Goal: Transaction & Acquisition: Subscribe to service/newsletter

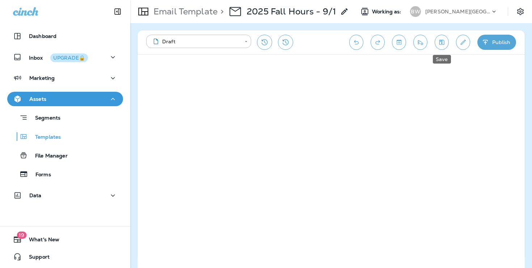
click at [444, 48] on button "Save" at bounding box center [441, 42] width 14 height 15
click at [493, 44] on button "Publish" at bounding box center [496, 42] width 39 height 15
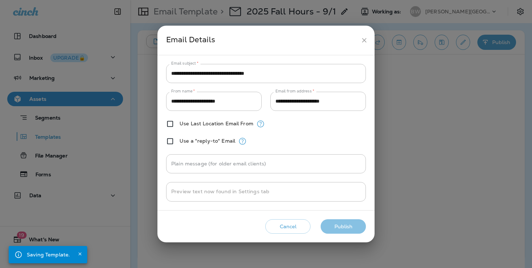
click at [332, 220] on button "Publish" at bounding box center [342, 227] width 45 height 15
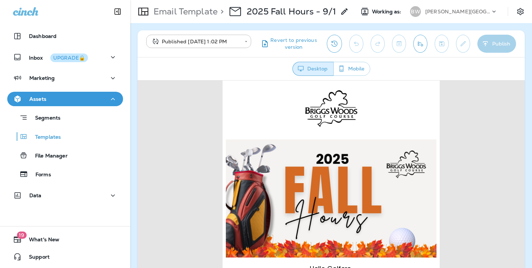
click at [493, 11] on use at bounding box center [493, 11] width 3 height 2
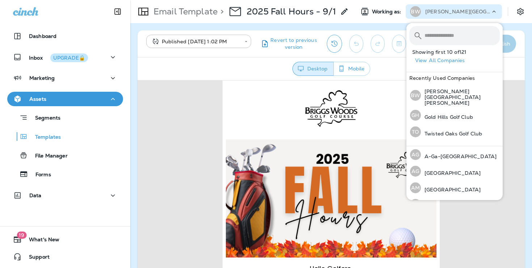
click at [439, 29] on input "text" at bounding box center [461, 35] width 75 height 19
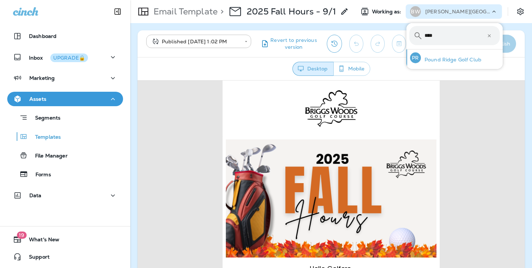
type input "****"
click at [442, 55] on div "PR Pound Ridge Golf Club" at bounding box center [445, 58] width 77 height 17
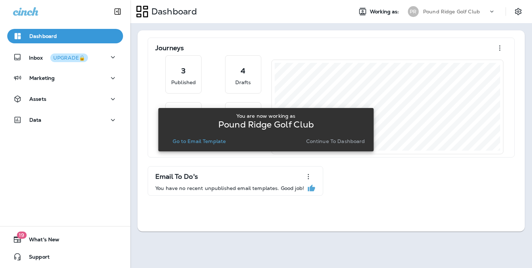
click at [357, 140] on p "Continue to Dashboard" at bounding box center [335, 142] width 59 height 6
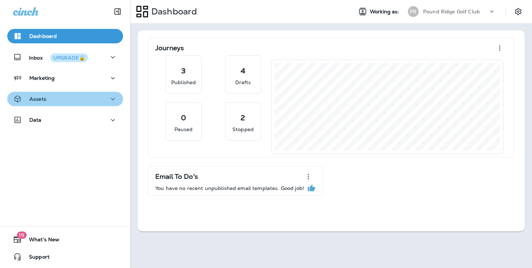
click at [110, 102] on icon "button" at bounding box center [112, 99] width 9 height 9
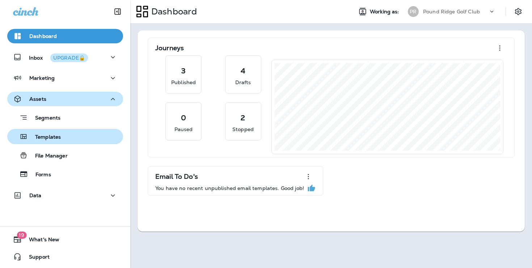
click at [95, 142] on div "Templates" at bounding box center [65, 136] width 110 height 11
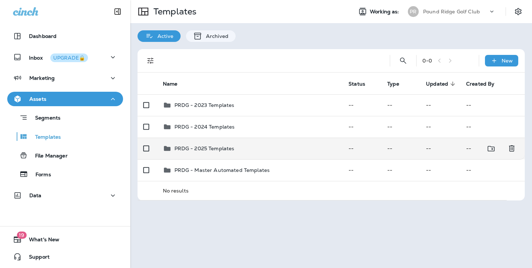
click at [217, 145] on div "PRDG - 2025 Templates" at bounding box center [204, 148] width 60 height 9
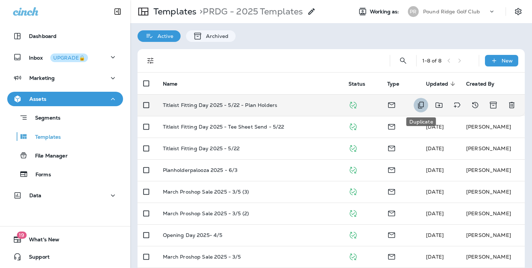
click at [417, 103] on icon "Duplicate" at bounding box center [420, 105] width 9 height 9
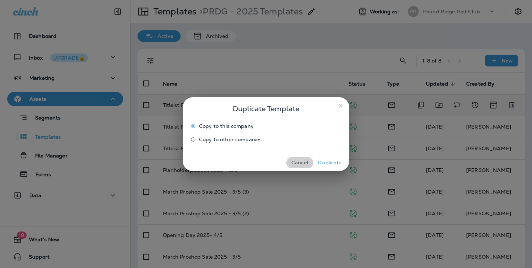
click at [299, 161] on button "Cancel" at bounding box center [299, 162] width 27 height 11
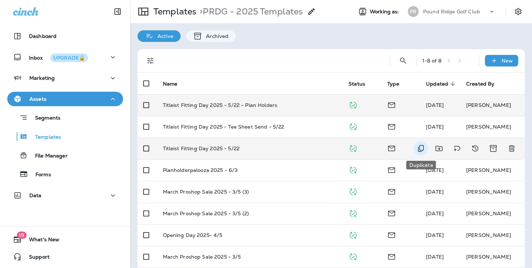
click at [418, 145] on icon "Duplicate" at bounding box center [420, 148] width 9 height 9
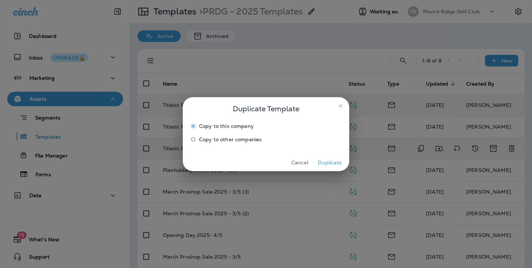
click at [321, 158] on button "Duplicate" at bounding box center [329, 162] width 27 height 11
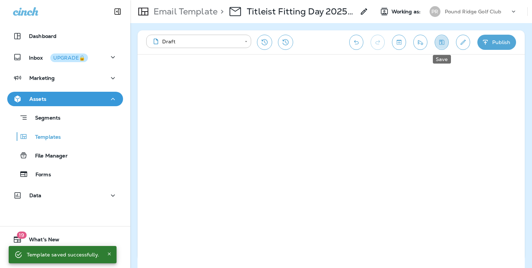
click at [443, 47] on button "Save" at bounding box center [441, 42] width 14 height 15
click at [463, 39] on icon "Edit details" at bounding box center [463, 42] width 8 height 7
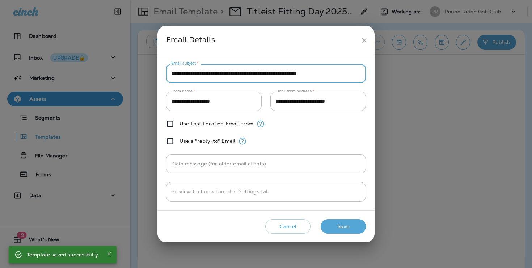
click at [347, 74] on input "**********" at bounding box center [266, 73] width 200 height 19
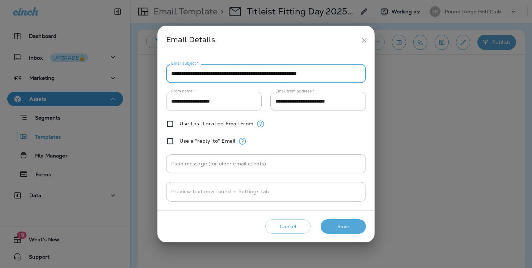
paste input "text"
type input "**********"
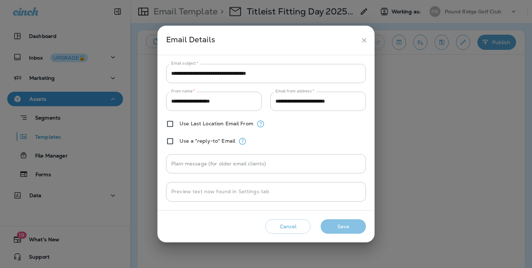
click at [356, 230] on button "Save" at bounding box center [342, 227] width 45 height 15
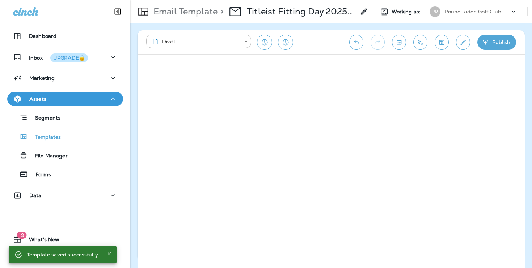
click at [364, 13] on use at bounding box center [364, 11] width 6 height 6
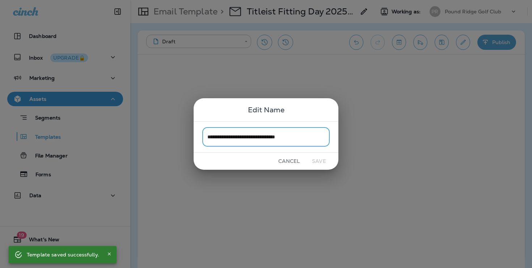
drag, startPoint x: 255, startPoint y: 136, endPoint x: 203, endPoint y: 138, distance: 51.4
click at [203, 138] on input "**********" at bounding box center [265, 137] width 127 height 19
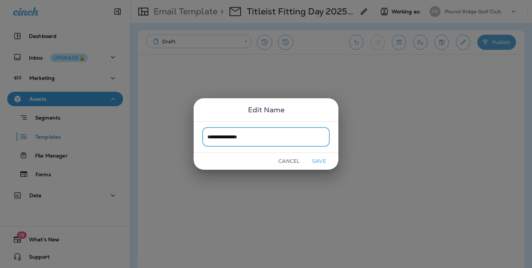
click at [220, 138] on input "**********" at bounding box center [265, 137] width 127 height 19
drag, startPoint x: 272, startPoint y: 136, endPoint x: 367, endPoint y: 136, distance: 94.7
click at [367, 136] on div "**********" at bounding box center [266, 134] width 532 height 268
type input "**********"
click at [314, 158] on button "Save" at bounding box center [318, 161] width 27 height 11
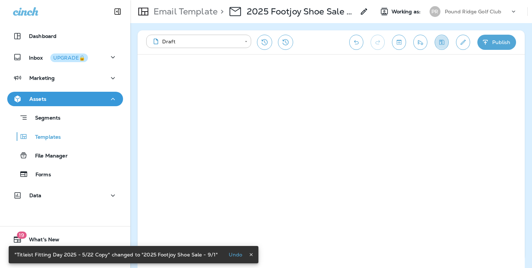
click at [443, 41] on icon "Save" at bounding box center [441, 42] width 5 height 5
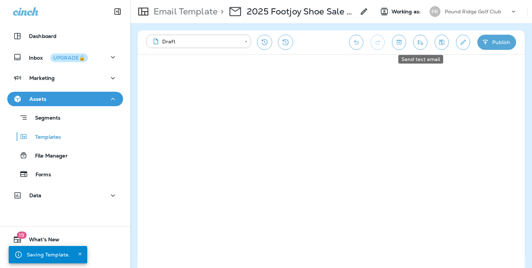
click at [418, 42] on icon "Send test email" at bounding box center [420, 42] width 5 height 5
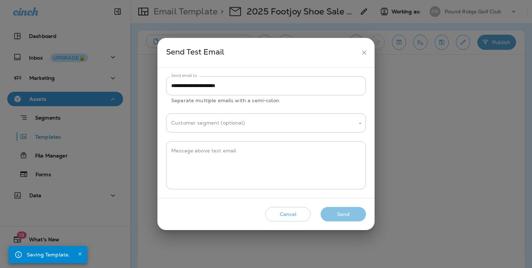
click at [360, 217] on button "Send" at bounding box center [342, 214] width 45 height 15
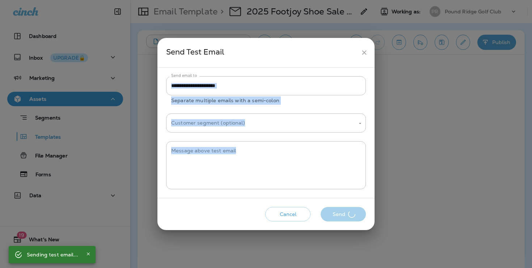
click at [360, 217] on div "Cancel Send" at bounding box center [265, 214] width 205 height 21
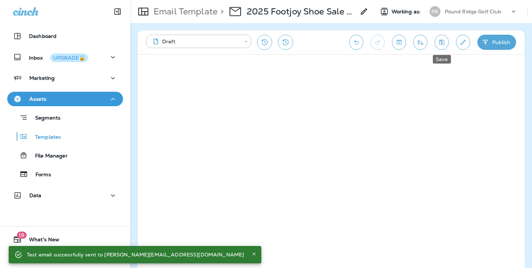
click at [446, 44] on button "Save" at bounding box center [441, 42] width 14 height 15
click at [419, 43] on icon "Send test email" at bounding box center [420, 42] width 5 height 5
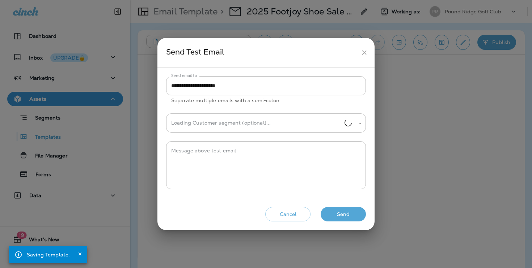
click at [343, 213] on button "Send" at bounding box center [342, 214] width 45 height 15
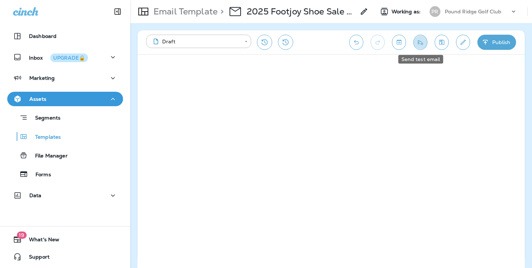
click at [414, 38] on button "Send test email" at bounding box center [420, 42] width 14 height 15
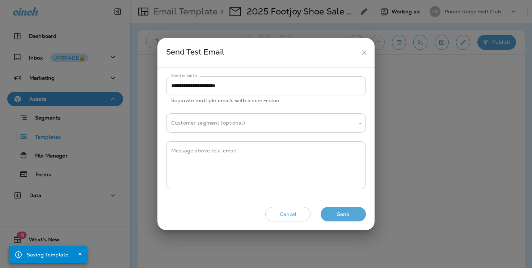
click at [344, 213] on button "Send" at bounding box center [342, 214] width 45 height 15
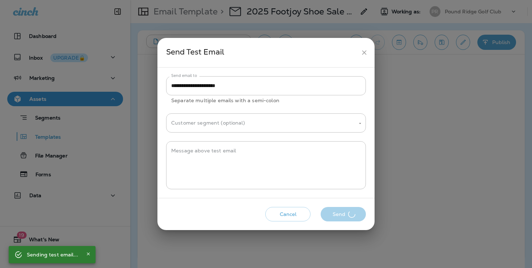
click at [344, 213] on div "Cancel Send" at bounding box center [265, 214] width 205 height 21
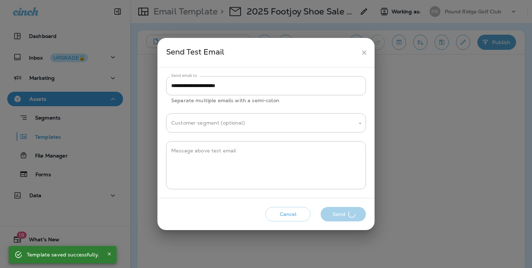
click at [344, 213] on div "Cancel Send" at bounding box center [265, 214] width 205 height 21
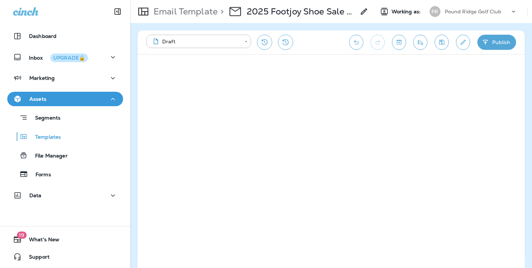
click at [401, 52] on div "**********" at bounding box center [330, 42] width 387 height 24
click at [442, 42] on icon "Save" at bounding box center [442, 42] width 8 height 7
click at [423, 43] on icon "Send test email" at bounding box center [420, 42] width 8 height 7
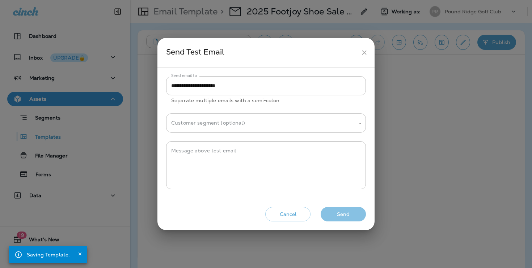
click at [347, 212] on button "Send" at bounding box center [342, 214] width 45 height 15
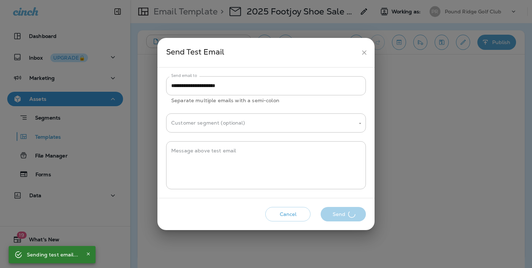
click at [347, 212] on div "Cancel Send" at bounding box center [265, 214] width 205 height 21
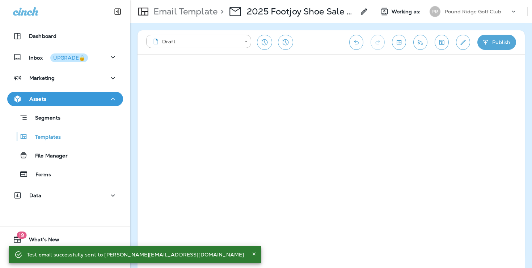
click at [474, 10] on p "Pound Ridge Golf Club" at bounding box center [472, 12] width 57 height 6
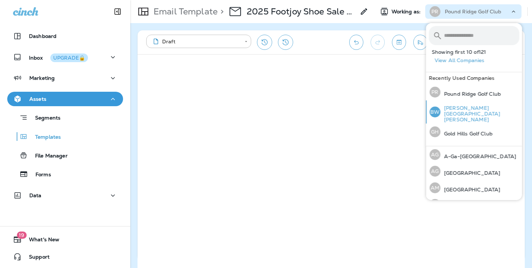
click at [465, 107] on div "BW Briggs Woods Golf Course" at bounding box center [473, 112] width 95 height 23
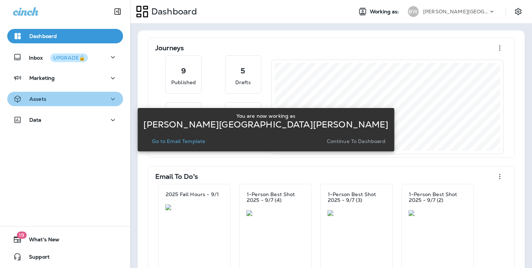
click at [47, 98] on div "Assets" at bounding box center [65, 99] width 104 height 9
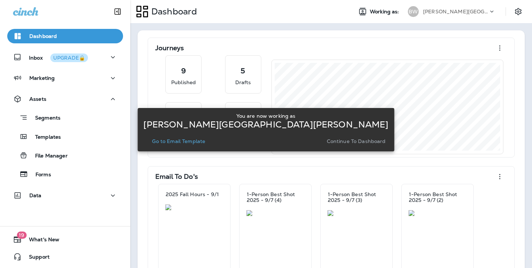
click at [51, 145] on div "Segments Templates File Manager Forms" at bounding box center [65, 144] width 116 height 76
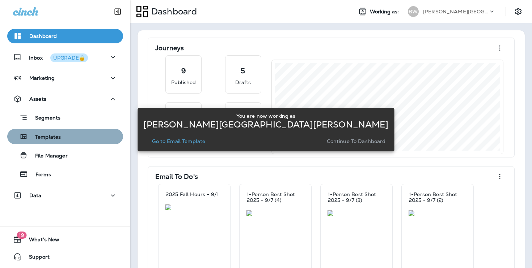
click at [52, 139] on p "Templates" at bounding box center [44, 137] width 33 height 7
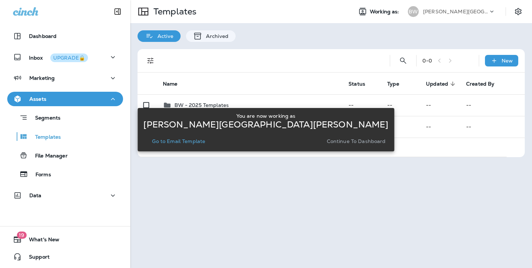
click at [343, 138] on button "Continue to Dashboard" at bounding box center [356, 141] width 65 height 10
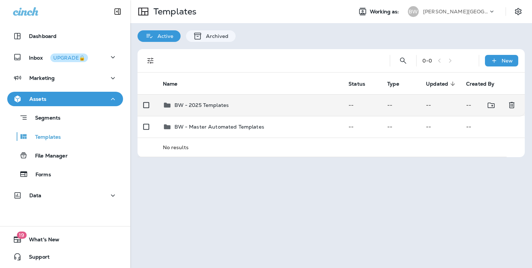
click at [296, 104] on div "BW - 2025 Templates" at bounding box center [250, 105] width 174 height 9
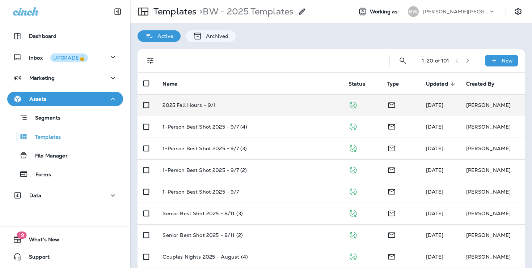
click at [290, 108] on td "2025 Fall Hours - 9/1" at bounding box center [250, 105] width 186 height 22
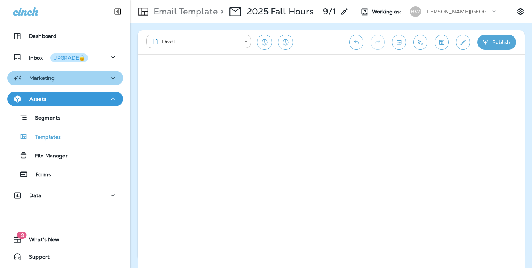
click at [105, 82] on div "Marketing" at bounding box center [65, 78] width 104 height 9
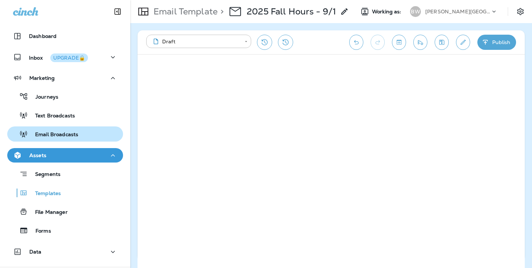
click at [94, 133] on div "Email Broadcasts" at bounding box center [65, 134] width 110 height 11
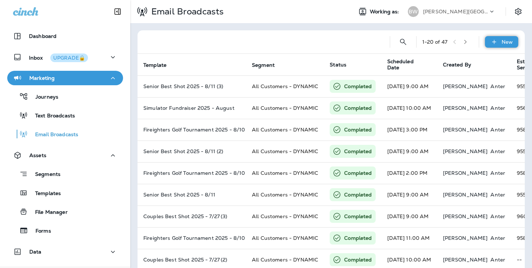
click at [487, 45] on div "New" at bounding box center [501, 42] width 33 height 12
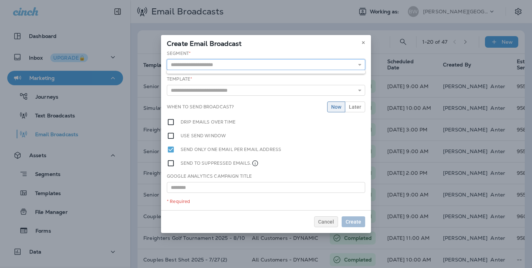
click at [307, 65] on input "text" at bounding box center [266, 64] width 198 height 11
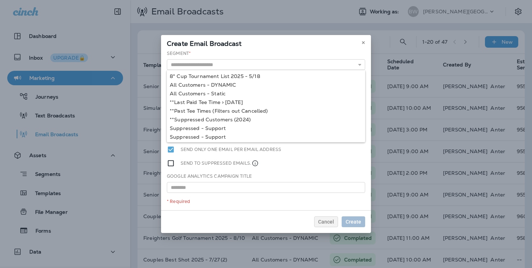
type input "**********"
click at [233, 86] on div "**********" at bounding box center [266, 130] width 210 height 160
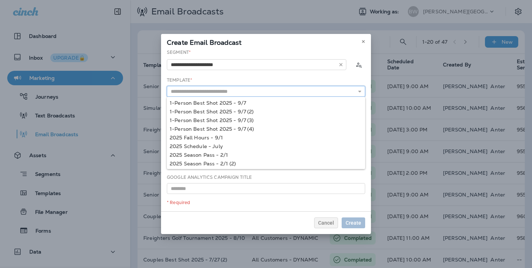
click at [239, 94] on input "text" at bounding box center [266, 91] width 198 height 11
type input "**********"
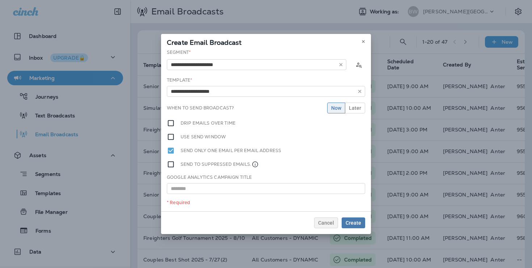
click at [220, 139] on div "**********" at bounding box center [266, 130] width 210 height 162
click at [262, 95] on input "**********" at bounding box center [266, 91] width 198 height 11
click at [231, 189] on input "text" at bounding box center [266, 188] width 198 height 11
paste input "**********"
type input "**********"
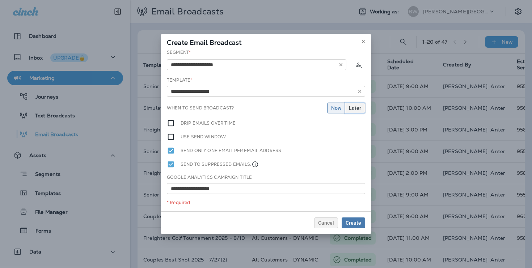
click at [354, 106] on span "Later" at bounding box center [355, 108] width 12 height 5
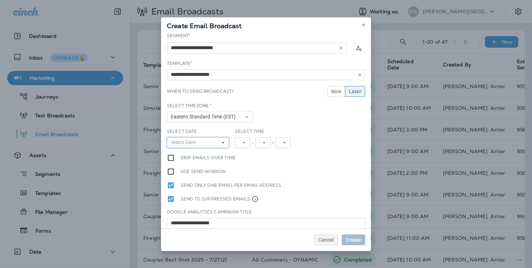
click at [201, 143] on button "Select Date" at bounding box center [198, 142] width 62 height 11
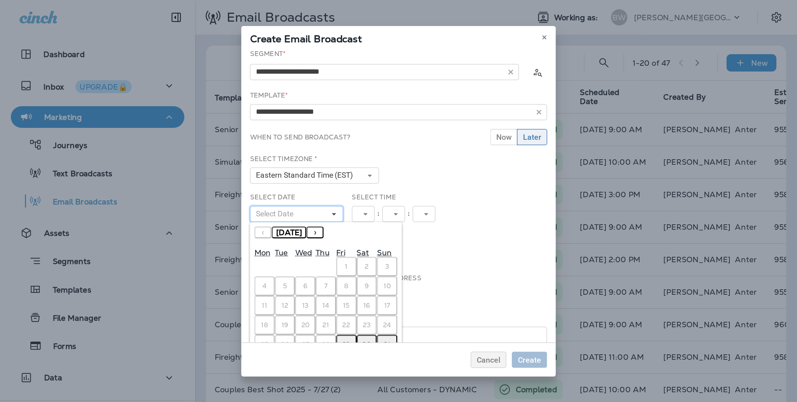
scroll to position [18, 0]
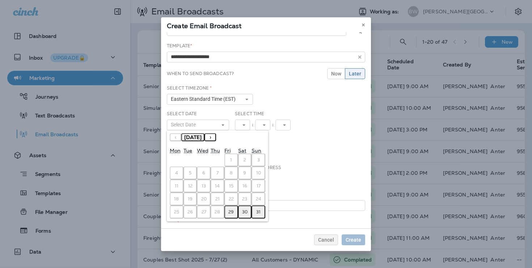
click at [231, 215] on button "29" at bounding box center [231, 212] width 14 height 13
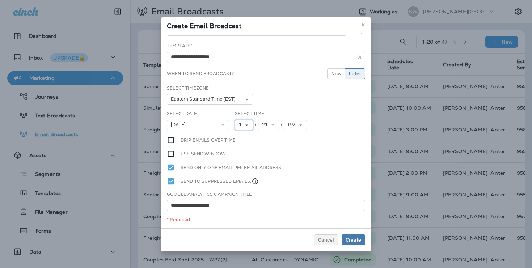
click at [247, 127] on button "1" at bounding box center [244, 125] width 18 height 11
click at [247, 152] on link "3" at bounding box center [244, 154] width 18 height 9
click at [270, 130] on div "Select Time 3 1 2 3 4 5 6 7 8 9 10 11 12 : 21 00 01 02 03 04 05 06 07 08 09 10 …" at bounding box center [273, 124] width 82 height 26
click at [270, 127] on span "21" at bounding box center [266, 125] width 9 height 6
click at [273, 133] on link "00" at bounding box center [268, 136] width 21 height 9
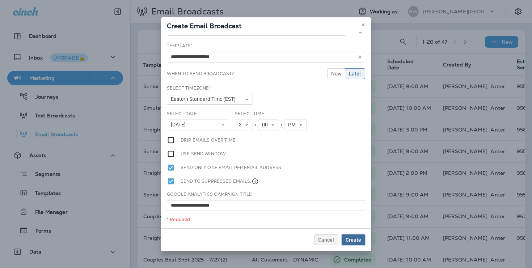
click at [350, 242] on span "Create" at bounding box center [353, 240] width 16 height 5
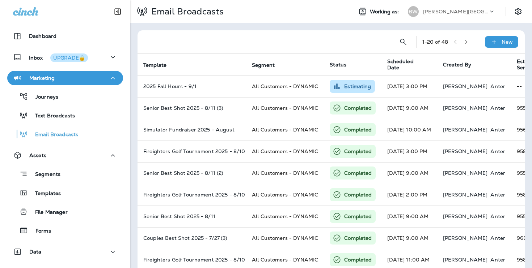
click at [453, 7] on div "[PERSON_NAME][GEOGRAPHIC_DATA][PERSON_NAME]" at bounding box center [455, 11] width 65 height 11
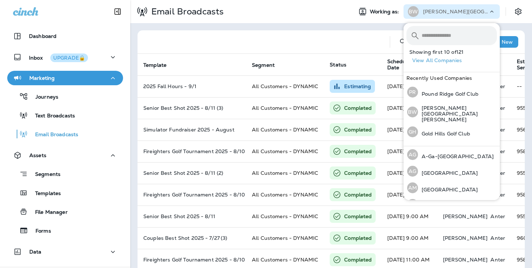
type input "*"
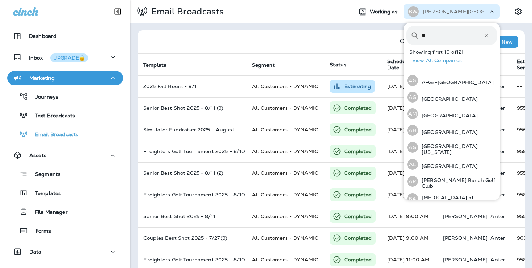
type input "*"
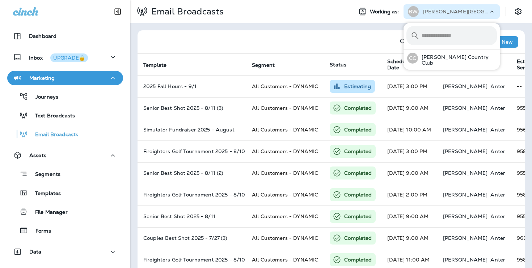
type input "*"
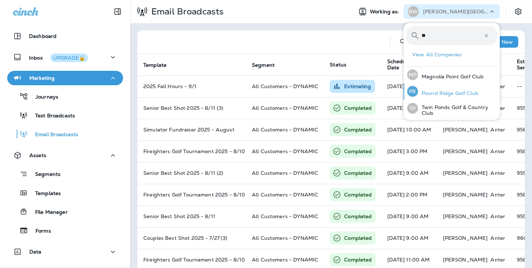
type input "**"
click at [461, 96] on p "Pound Ridge Golf Club" at bounding box center [448, 93] width 60 height 6
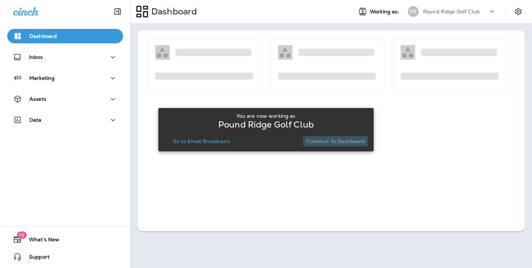
click at [351, 142] on p "Continue to Dashboard" at bounding box center [335, 142] width 59 height 6
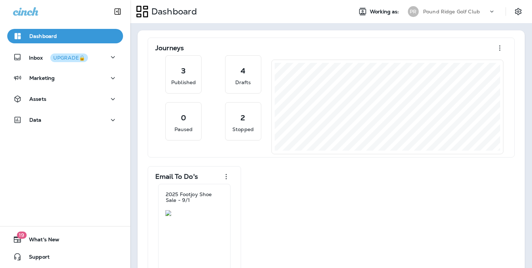
click at [81, 106] on div "Assets" at bounding box center [65, 101] width 130 height 18
click at [82, 89] on div "Marketing" at bounding box center [65, 80] width 130 height 18
click at [82, 95] on div "Assets" at bounding box center [65, 99] width 104 height 9
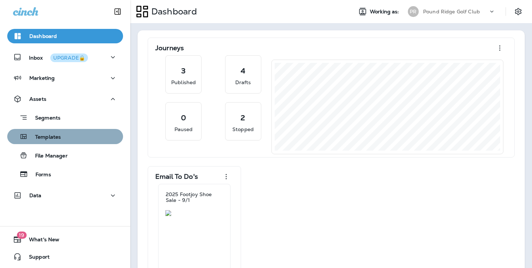
click at [86, 142] on button "Templates" at bounding box center [65, 136] width 116 height 15
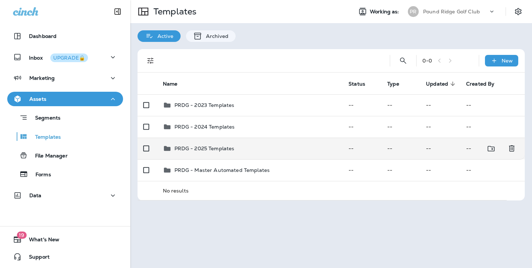
click at [314, 157] on td "PRDG - 2025 Templates" at bounding box center [250, 149] width 186 height 22
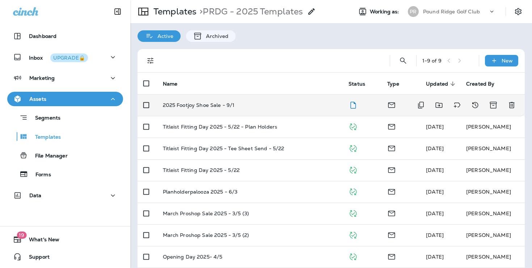
click at [297, 103] on div "2025 Footjoy Shoe Sale - 9/1" at bounding box center [250, 105] width 174 height 6
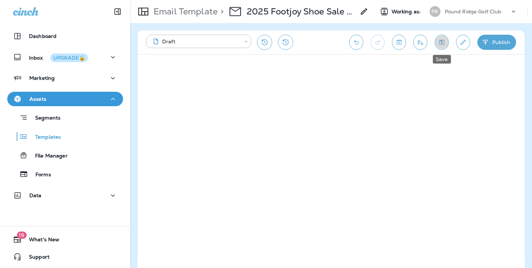
click at [443, 45] on icon "Save" at bounding box center [442, 42] width 8 height 7
click at [422, 44] on icon "Send test email" at bounding box center [420, 42] width 5 height 5
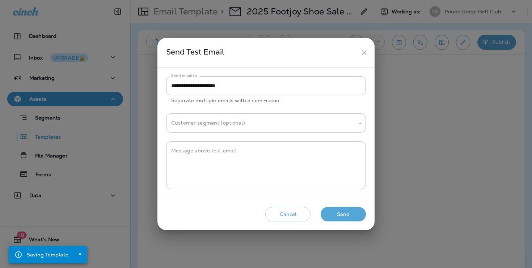
click at [355, 218] on button "Send" at bounding box center [342, 214] width 45 height 15
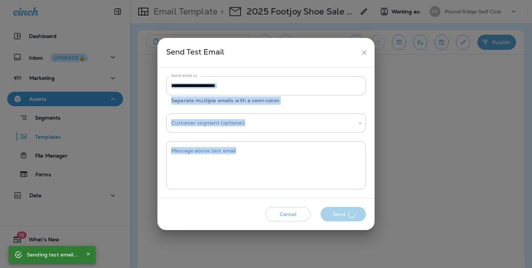
click at [355, 218] on div "Cancel Send" at bounding box center [265, 214] width 205 height 21
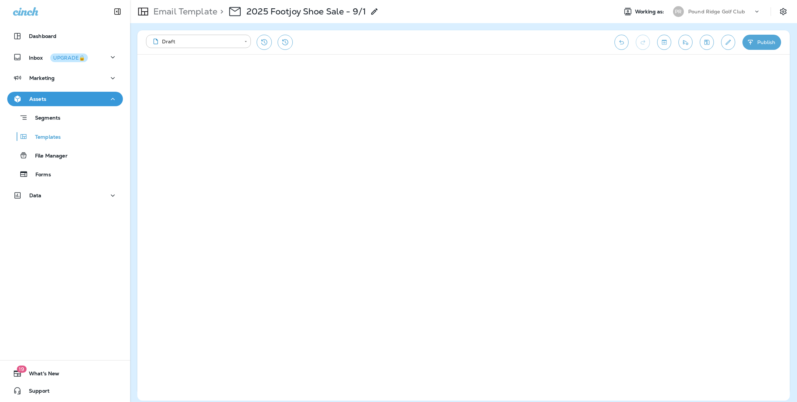
click at [524, 41] on div "**********" at bounding box center [376, 42] width 461 height 15
